Goal: Obtain resource: Download file/media

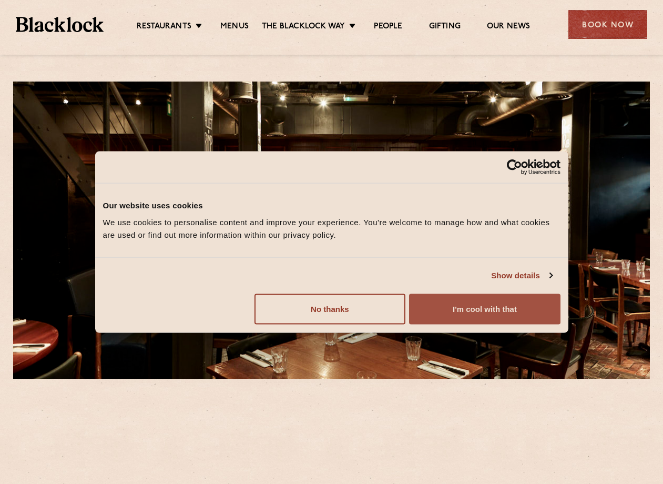
click at [445, 302] on button "I'm cool with that" at bounding box center [484, 308] width 151 height 30
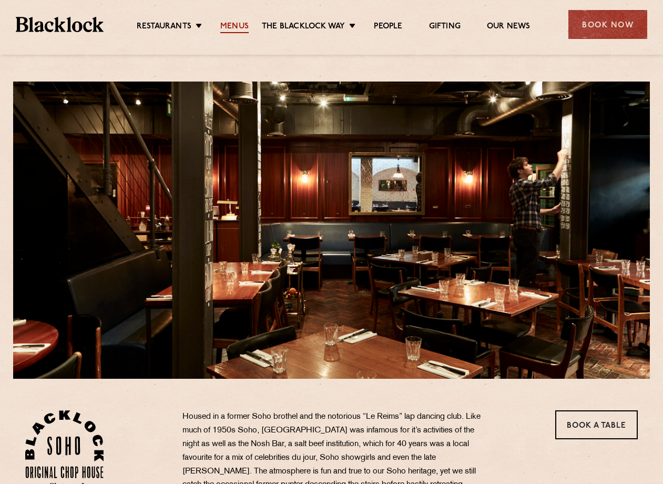
click at [234, 26] on link "Menus" at bounding box center [234, 28] width 28 height 12
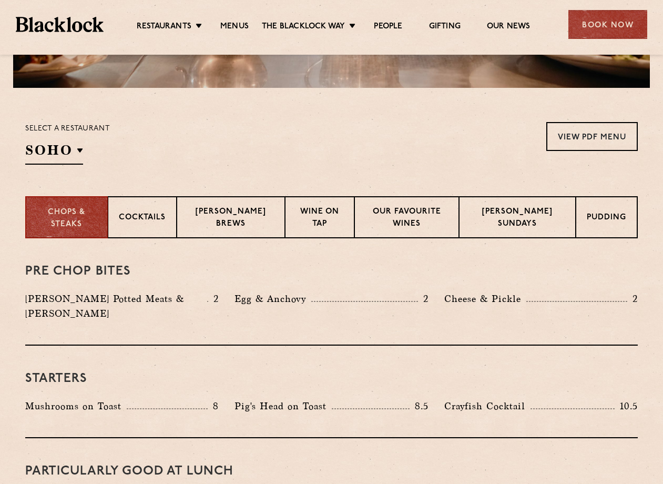
scroll to position [290, 0]
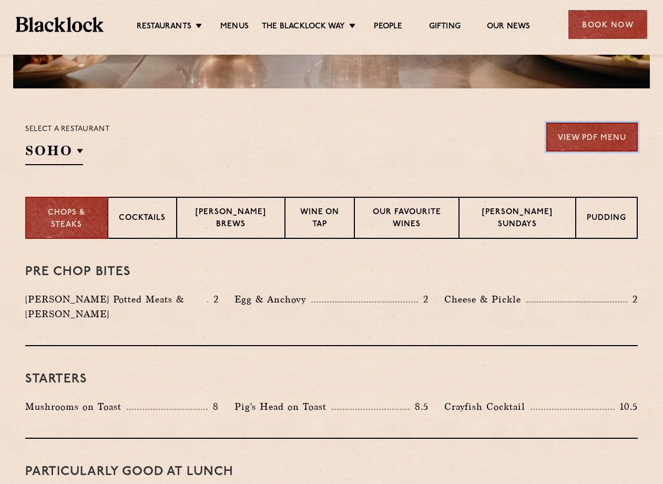
click at [559, 137] on link "View PDF Menu" at bounding box center [591, 136] width 91 height 29
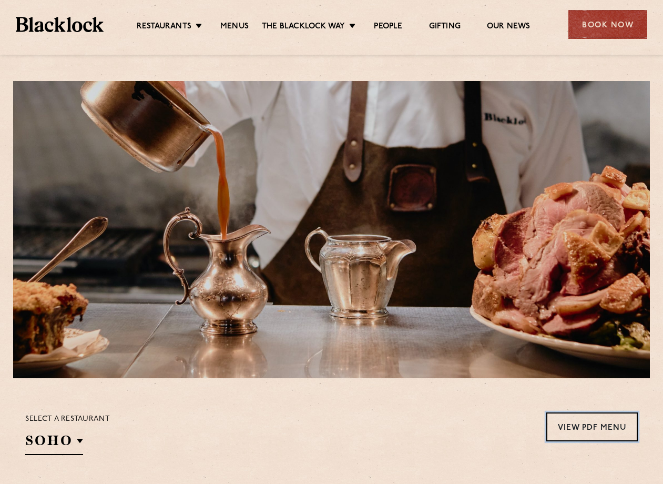
scroll to position [0, 0]
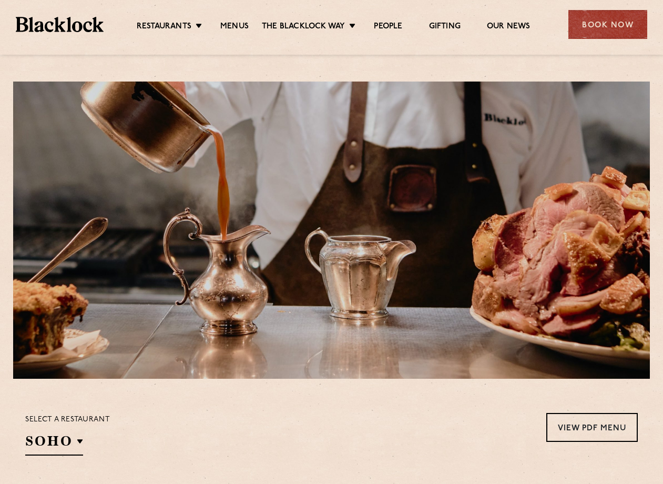
click at [61, 22] on img at bounding box center [60, 24] width 88 height 15
